Goal: Information Seeking & Learning: Check status

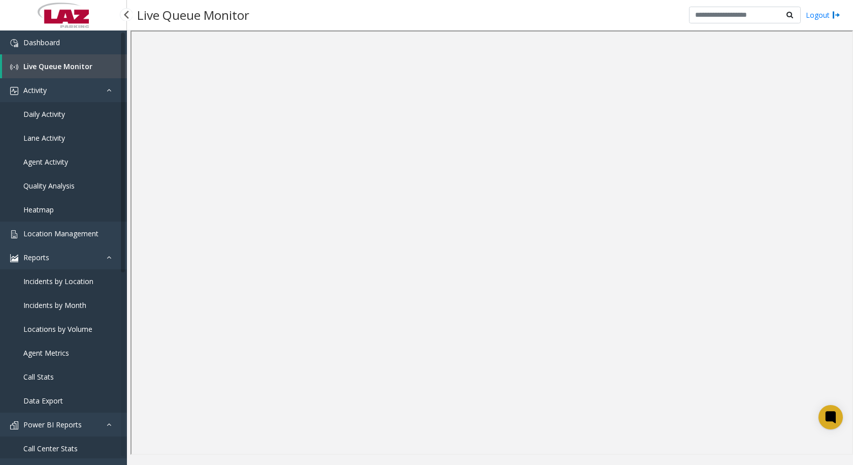
click at [38, 115] on span "Daily Activity" at bounding box center [44, 114] width 42 height 10
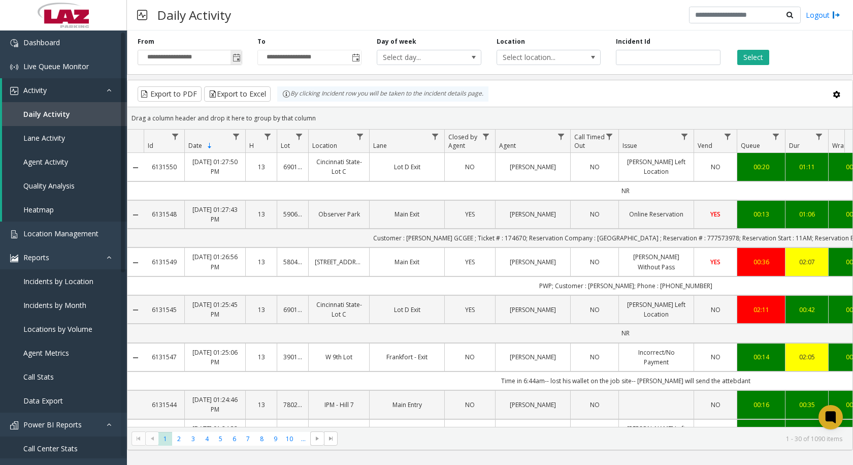
click at [238, 58] on span "Toggle popup" at bounding box center [237, 58] width 8 height 8
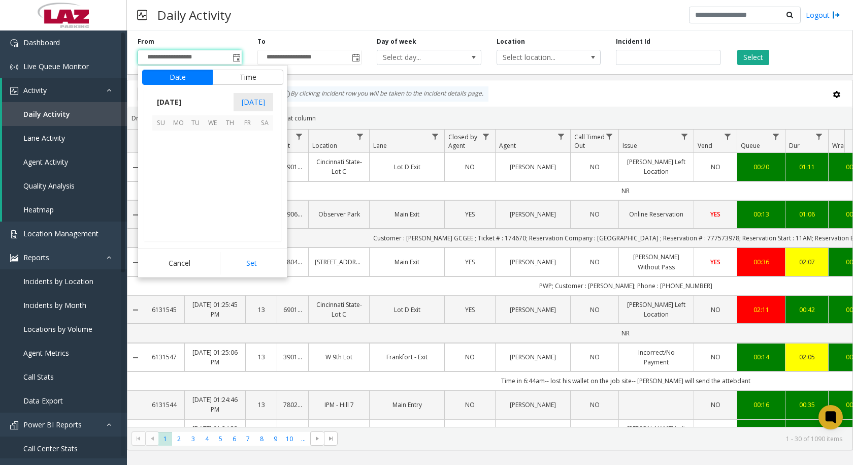
scroll to position [182201, 0]
click at [247, 138] on span "5" at bounding box center [247, 138] width 17 height 17
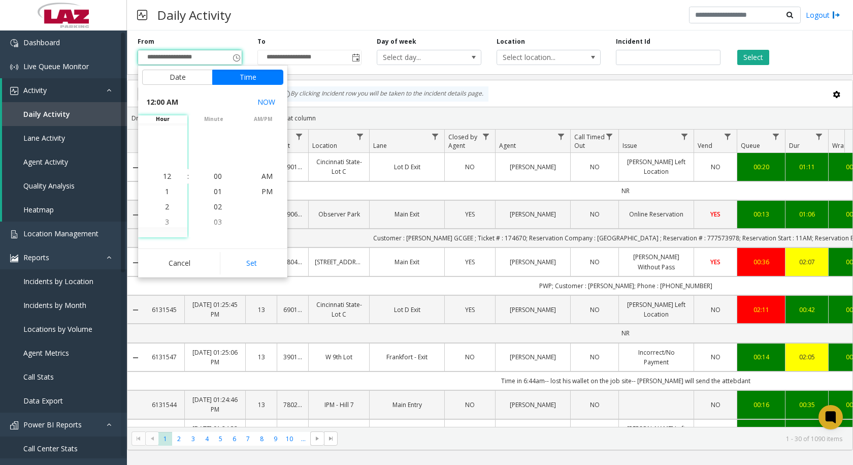
drag, startPoint x: 248, startPoint y: 263, endPoint x: 382, endPoint y: 84, distance: 224.5
click at [249, 261] on button "Set" at bounding box center [252, 263] width 64 height 22
type input "**********"
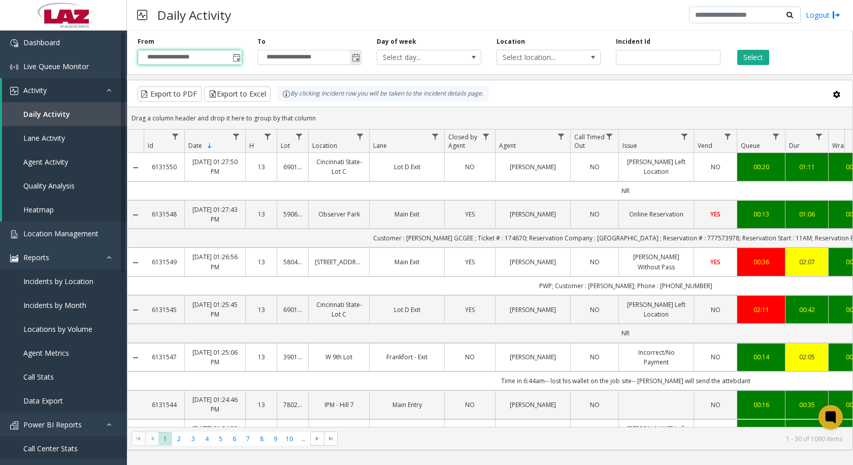
click at [354, 59] on span "Toggle popup" at bounding box center [356, 58] width 8 height 8
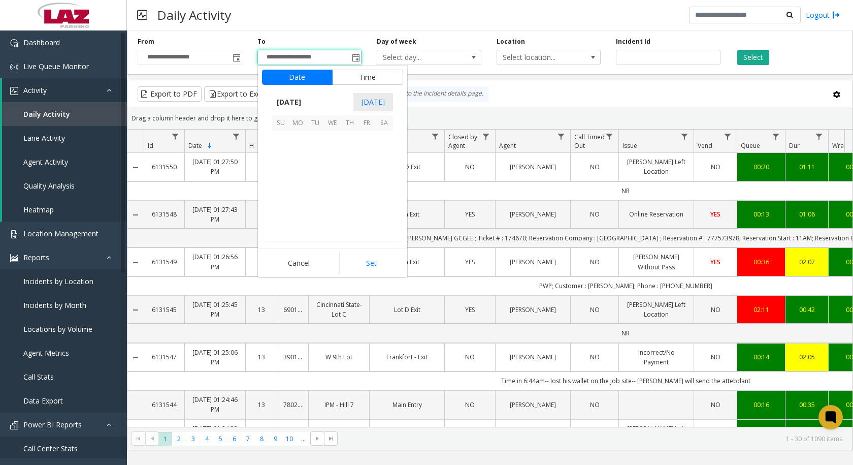
scroll to position [15, 0]
click at [370, 142] on span "5" at bounding box center [366, 138] width 17 height 17
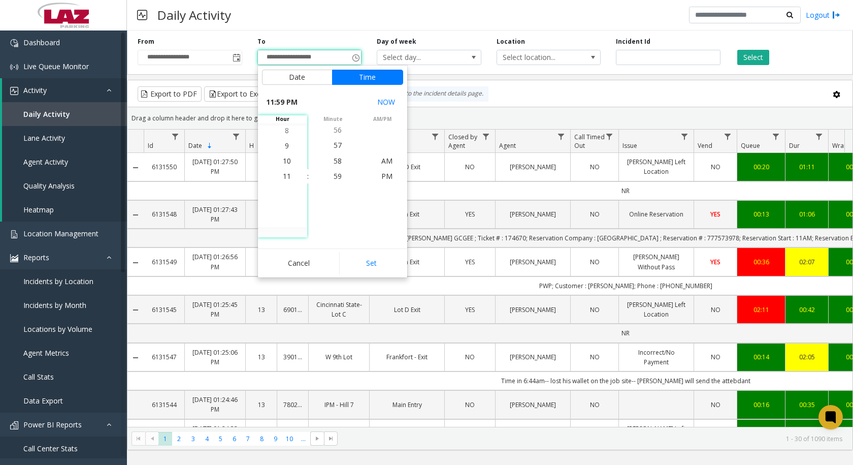
drag, startPoint x: 370, startPoint y: 265, endPoint x: 577, endPoint y: 191, distance: 220.5
click at [372, 263] on button "Set" at bounding box center [371, 263] width 64 height 22
type input "**********"
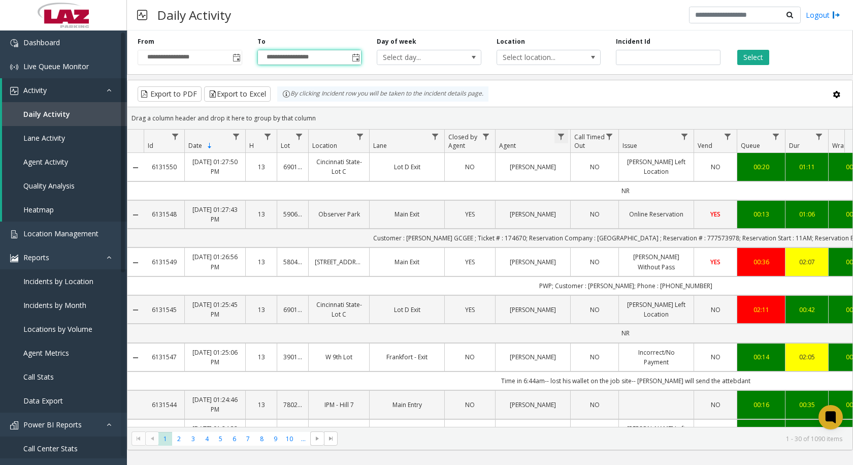
click at [562, 132] on span "Data table" at bounding box center [561, 136] width 8 height 8
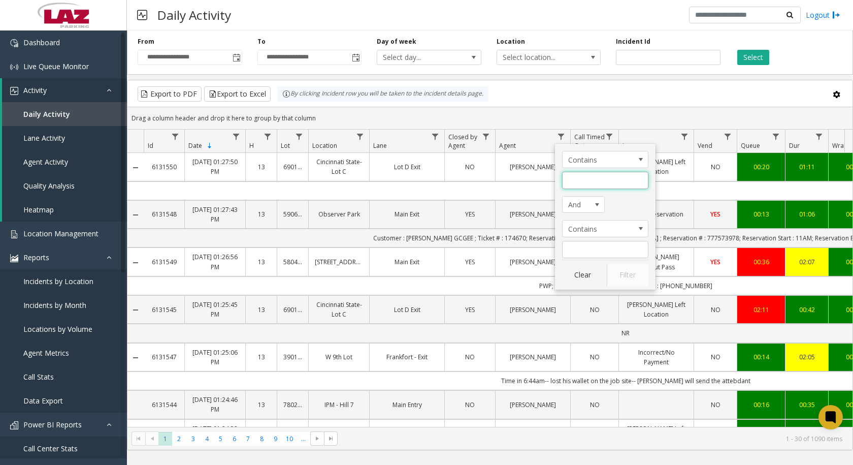
click at [578, 185] on input "Agent Filter" at bounding box center [605, 180] width 86 height 17
type input "******"
click button "Filter" at bounding box center [628, 274] width 42 height 22
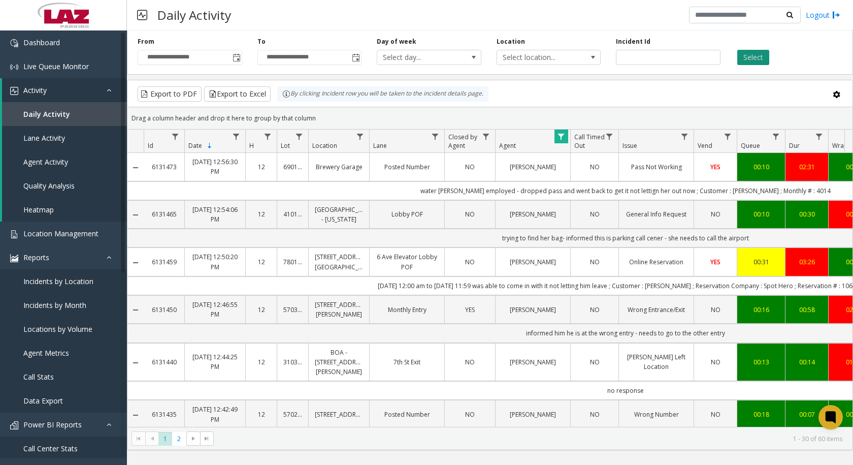
click at [752, 55] on button "Select" at bounding box center [753, 57] width 32 height 15
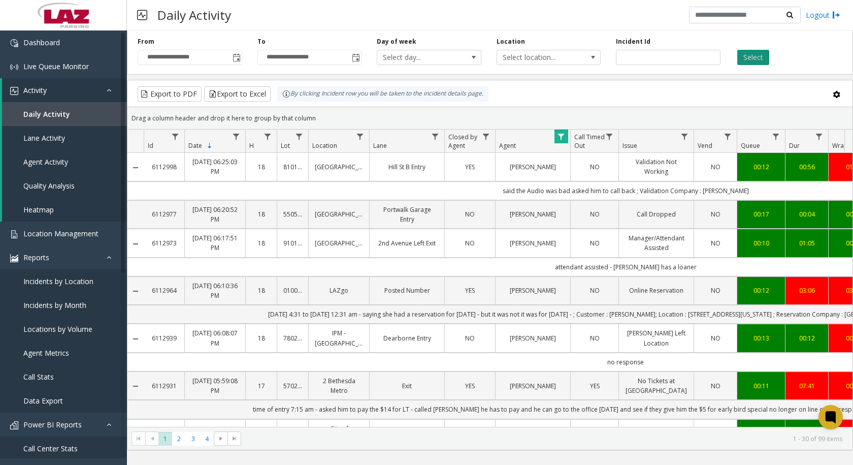
click at [757, 57] on button "Select" at bounding box center [753, 57] width 32 height 15
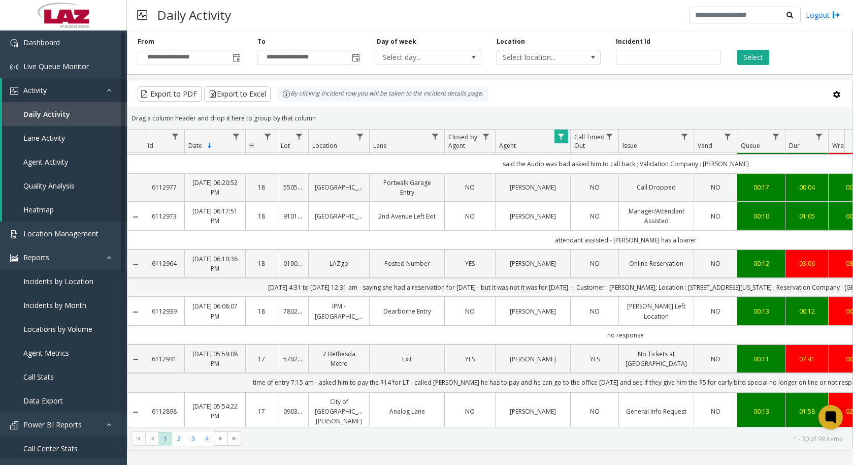
scroll to position [51, 0]
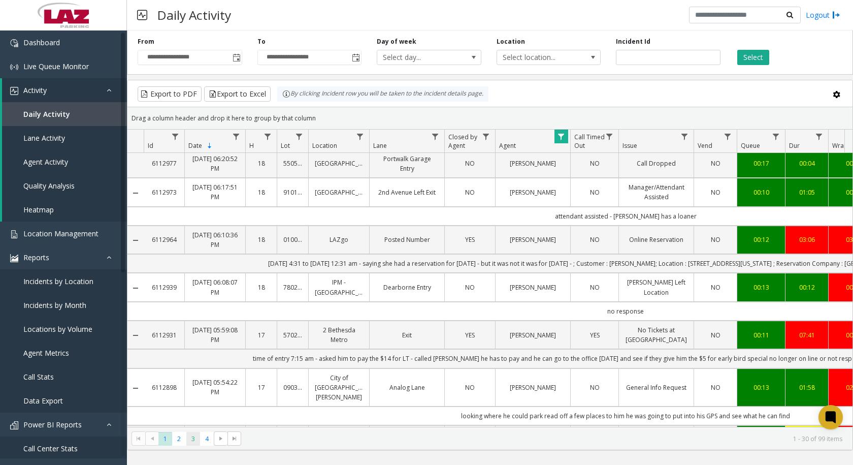
click at [194, 441] on span "3" at bounding box center [193, 439] width 14 height 14
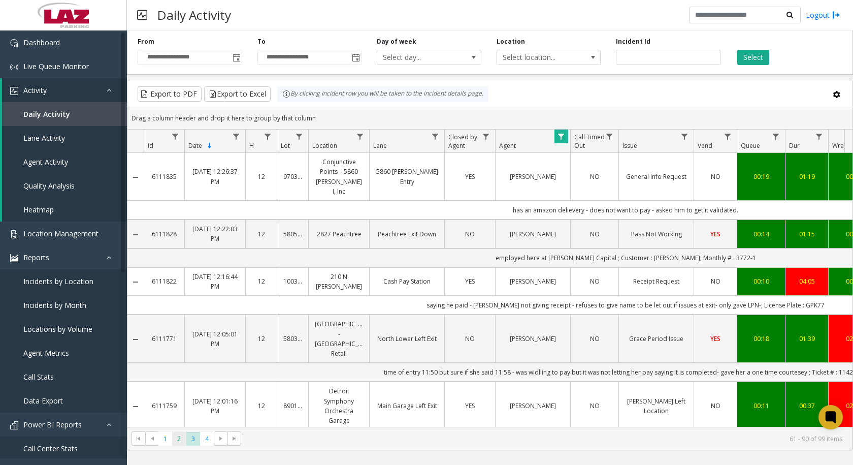
click at [181, 440] on span "2" at bounding box center [179, 439] width 14 height 14
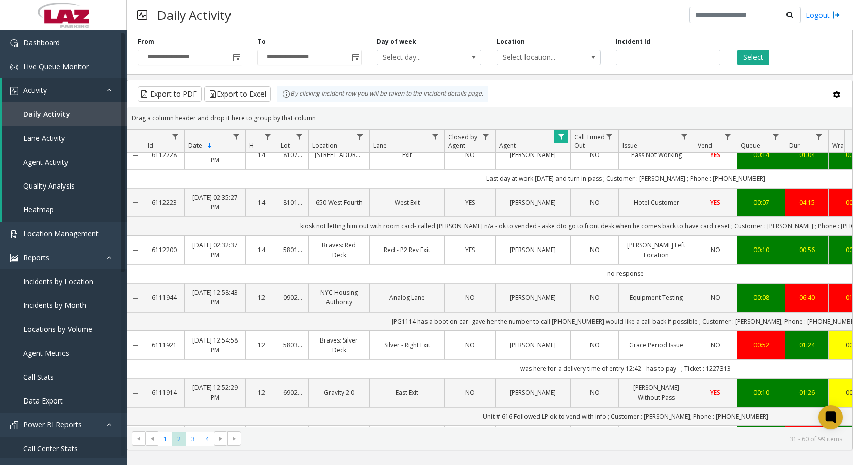
scroll to position [965, 0]
